Goal: Information Seeking & Learning: Learn about a topic

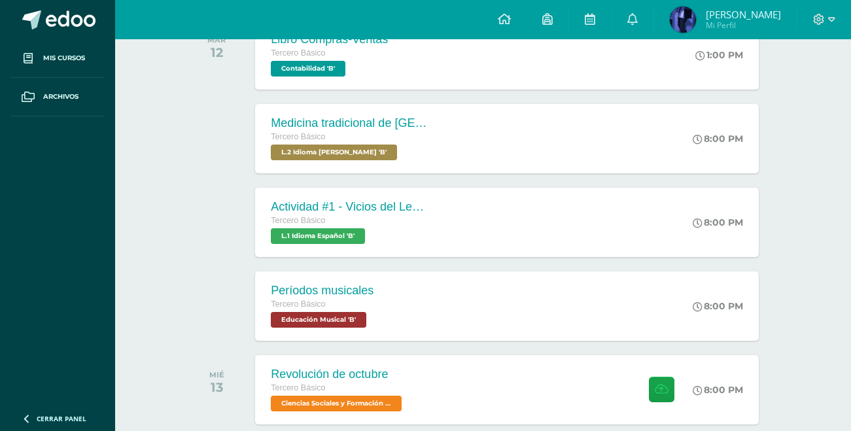
scroll to position [328, 0]
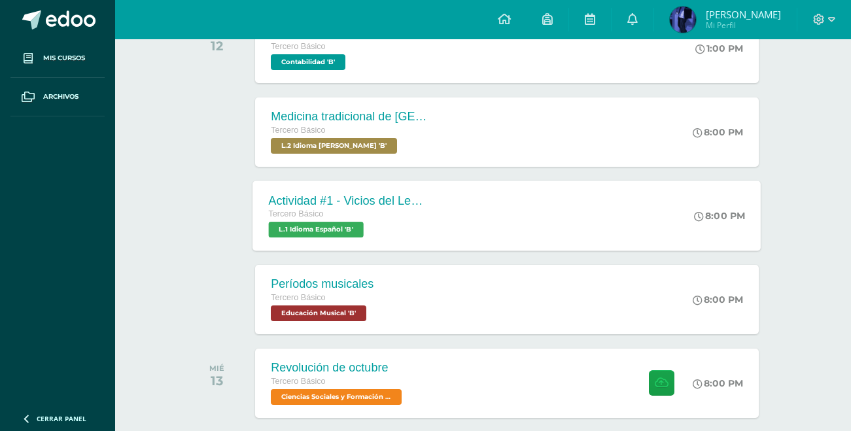
click at [547, 240] on div "Actividad #1 - Vicios del LenguaJe Tercero Básico L.1 Idioma Español 'B' 8:00 P…" at bounding box center [507, 216] width 508 height 70
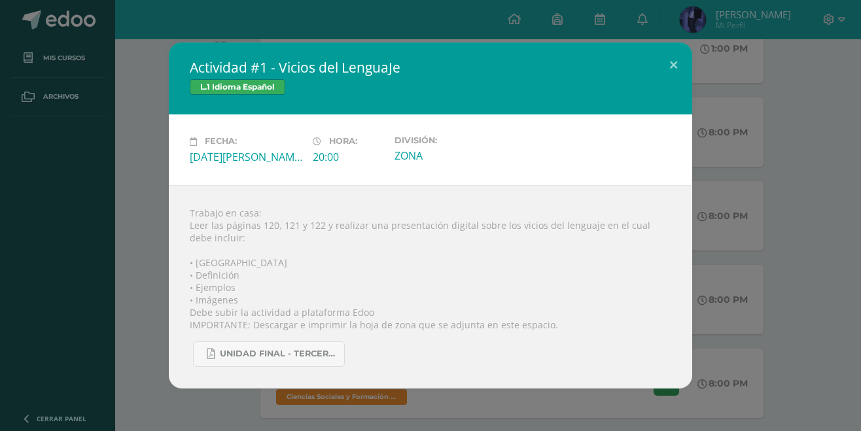
click at [773, 198] on div "Actividad #1 - Vicios del LenguaJe L.1 Idioma Español Fecha: [DATE][PERSON_NAME…" at bounding box center [430, 216] width 851 height 346
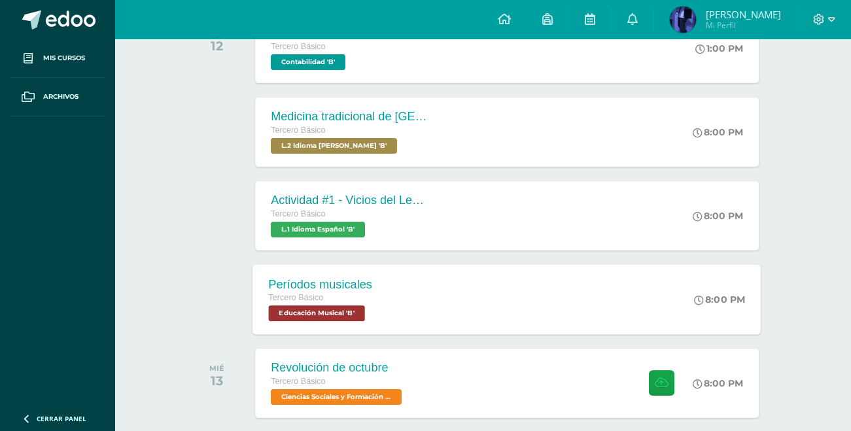
click at [514, 285] on div "Períodos musicales Tercero Básico Educación Musical 'B' 8:00 PM Períodos musica…" at bounding box center [507, 299] width 508 height 70
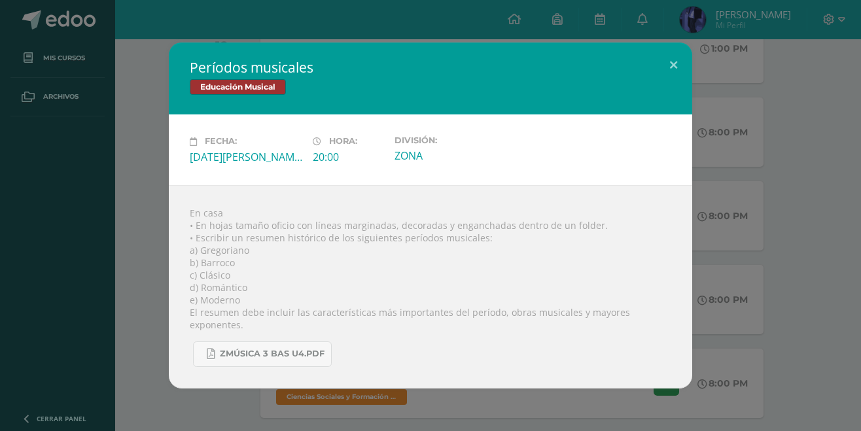
click at [733, 237] on div "Períodos musicales Educación Musical Fecha: [DATE][PERSON_NAME] Hora: 20:00 Div…" at bounding box center [430, 216] width 851 height 346
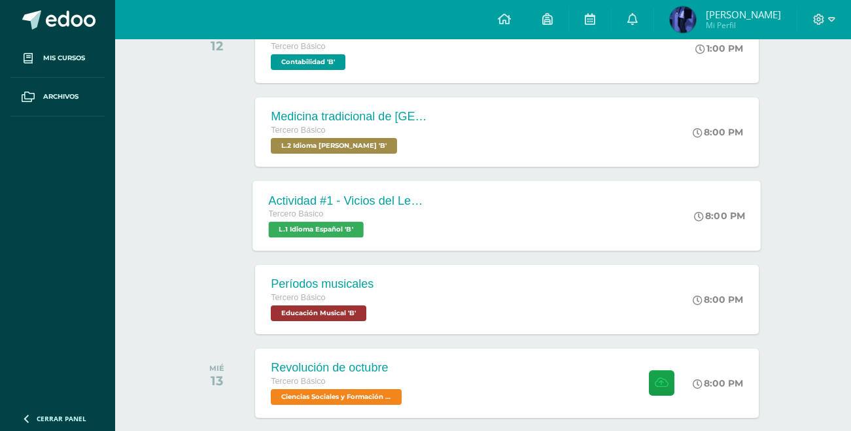
click at [423, 198] on div "Actividad #1 - Vicios del LenguaJe" at bounding box center [348, 201] width 158 height 14
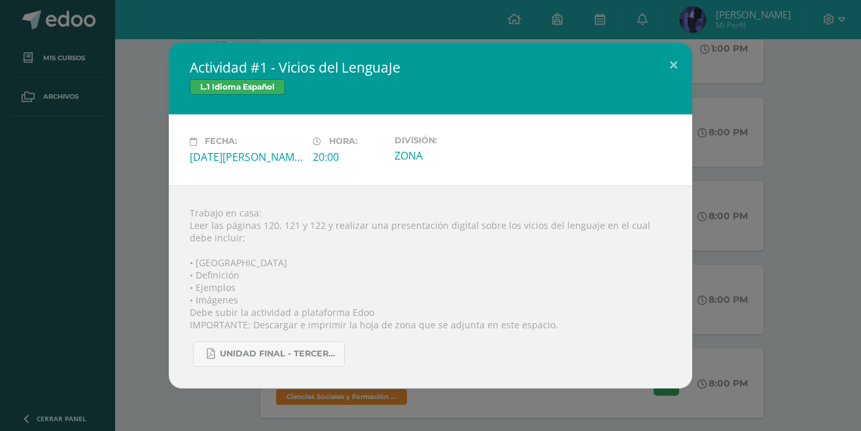
click at [745, 152] on div "Actividad #1 - Vicios del LenguaJe L.1 Idioma Español Fecha: [DATE][PERSON_NAME…" at bounding box center [430, 216] width 851 height 346
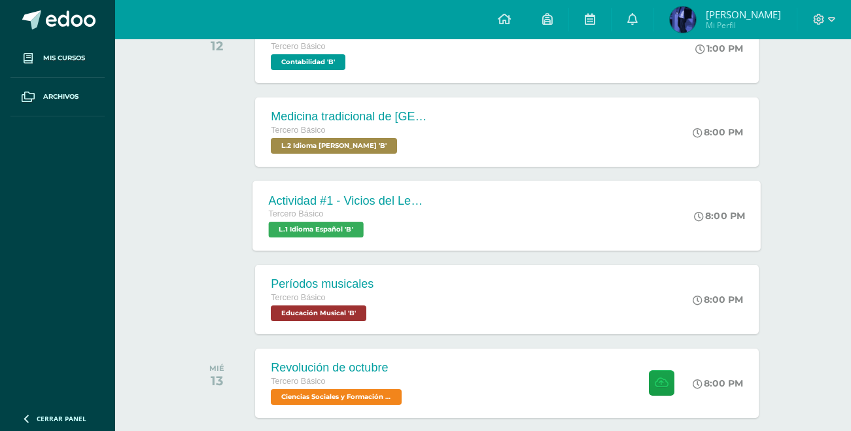
click at [363, 224] on span "L.1 Idioma Español 'B'" at bounding box center [316, 230] width 95 height 16
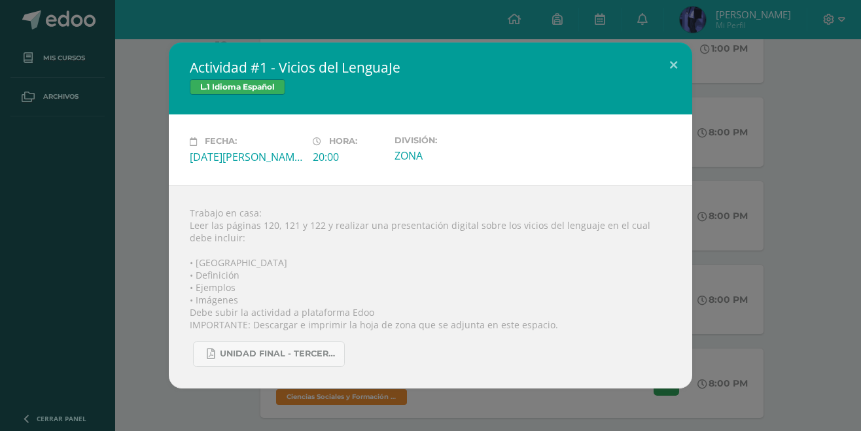
click at [747, 175] on div "Actividad #1 - Vicios del LenguaJe L.1 Idioma Español Fecha: [DATE][PERSON_NAME…" at bounding box center [430, 216] width 851 height 346
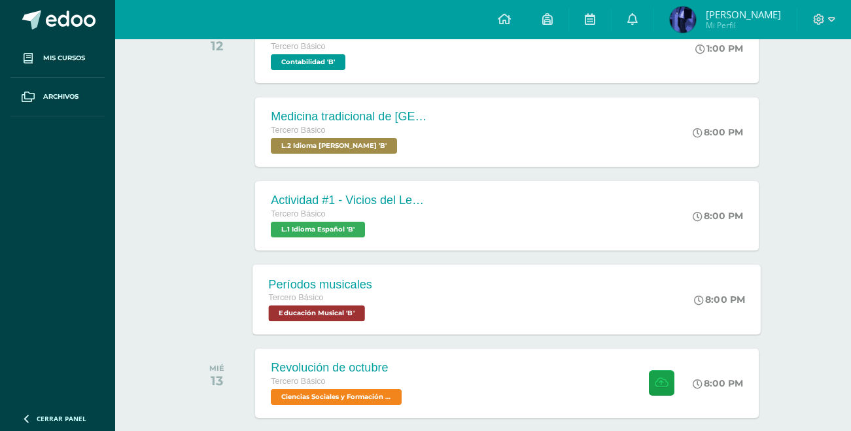
click at [529, 303] on div "Períodos musicales Tercero Básico Educación Musical 'B' 8:00 PM Períodos musica…" at bounding box center [507, 299] width 508 height 70
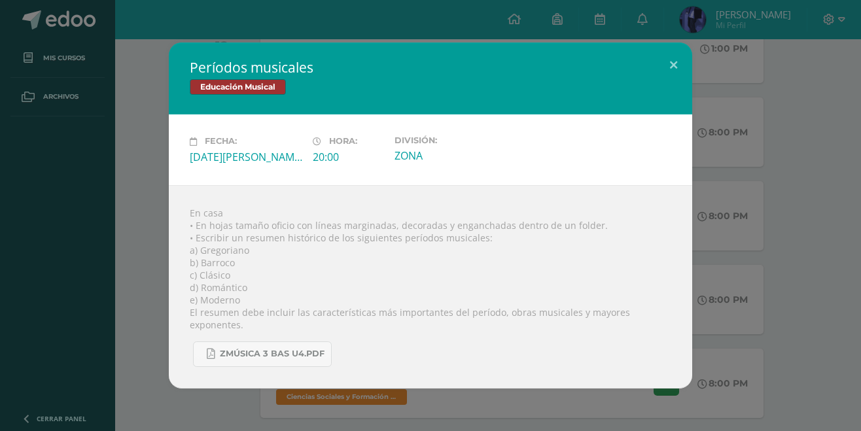
click at [761, 194] on div "Períodos musicales Educación Musical Fecha: [DATE][PERSON_NAME] Hora: 20:00 Div…" at bounding box center [430, 216] width 851 height 346
